Goal: Task Accomplishment & Management: Complete application form

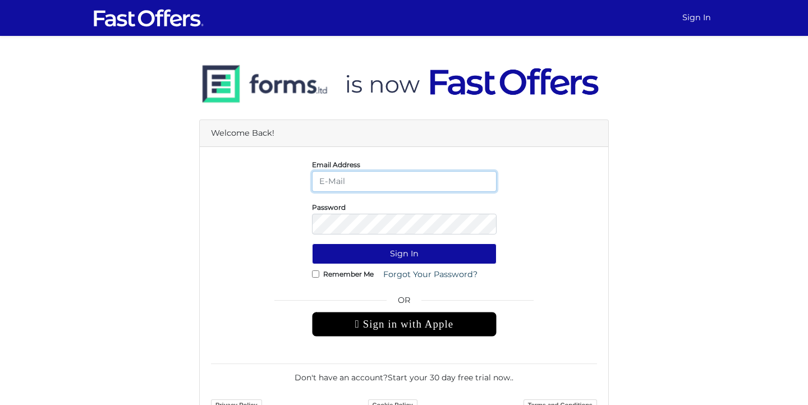
type input "[EMAIL_ADDRESS][DOMAIN_NAME]"
click at [344, 274] on label "Remember Me" at bounding box center [348, 274] width 50 height 3
click at [319, 274] on input "Remember Me" at bounding box center [315, 273] width 7 height 7
checkbox input "true"
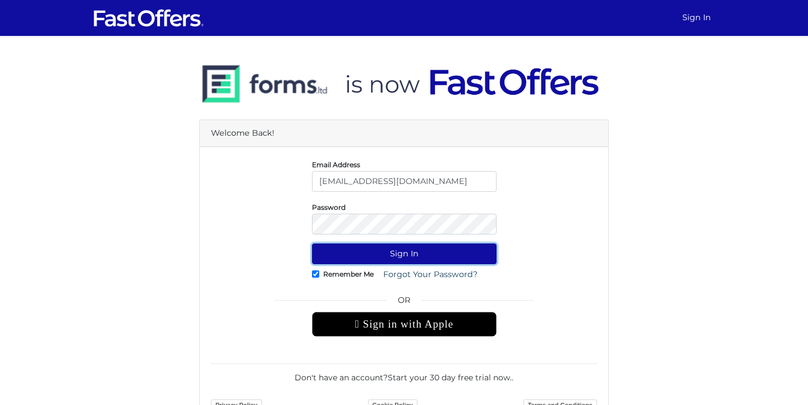
click at [375, 247] on button "Sign In" at bounding box center [404, 253] width 184 height 21
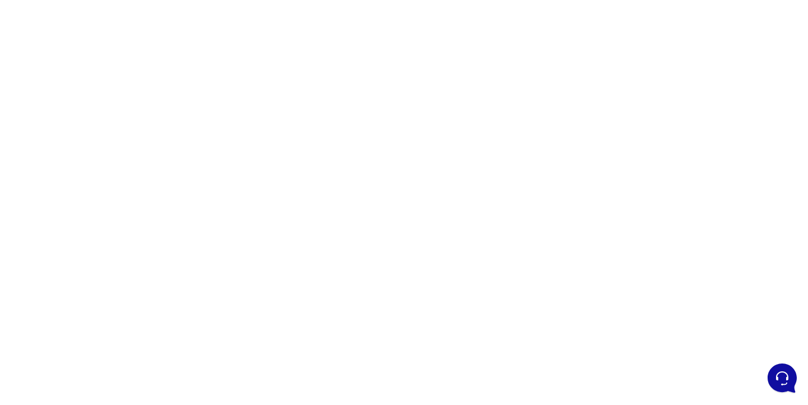
scroll to position [56, 0]
